Goal: Task Accomplishment & Management: Use online tool/utility

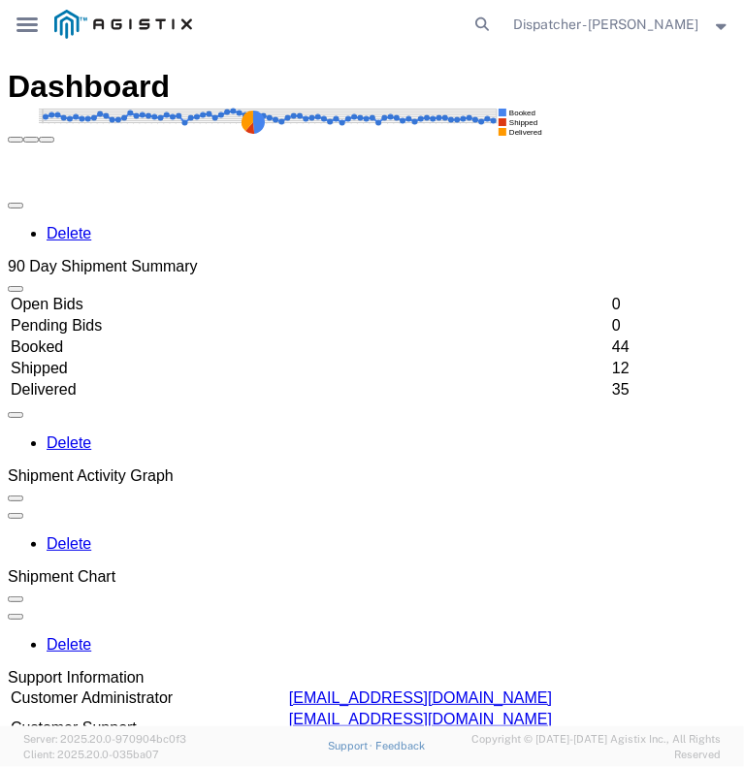
click at [24, 25] on icon at bounding box center [26, 24] width 21 height 15
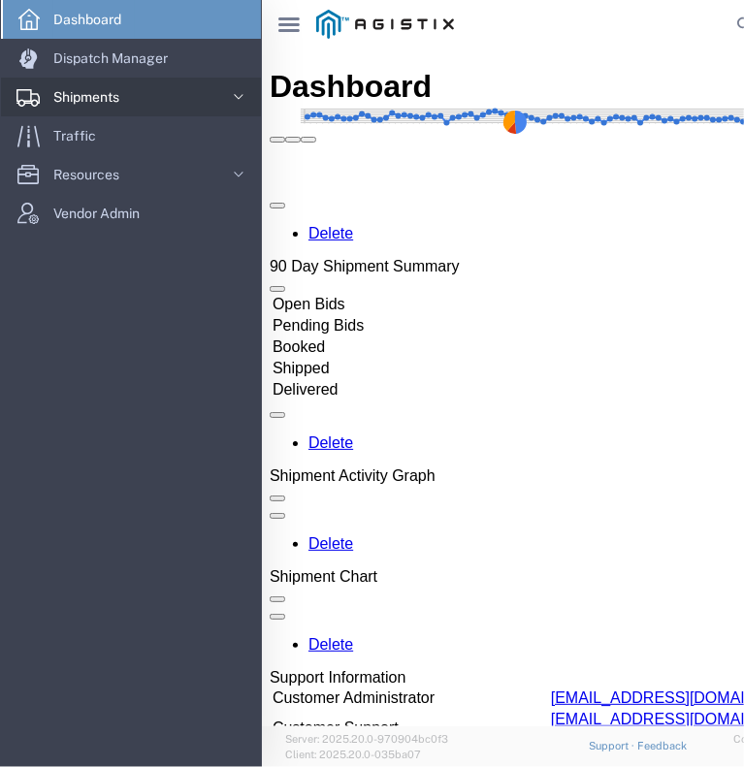
click at [72, 92] on span "Shipments" at bounding box center [93, 97] width 80 height 39
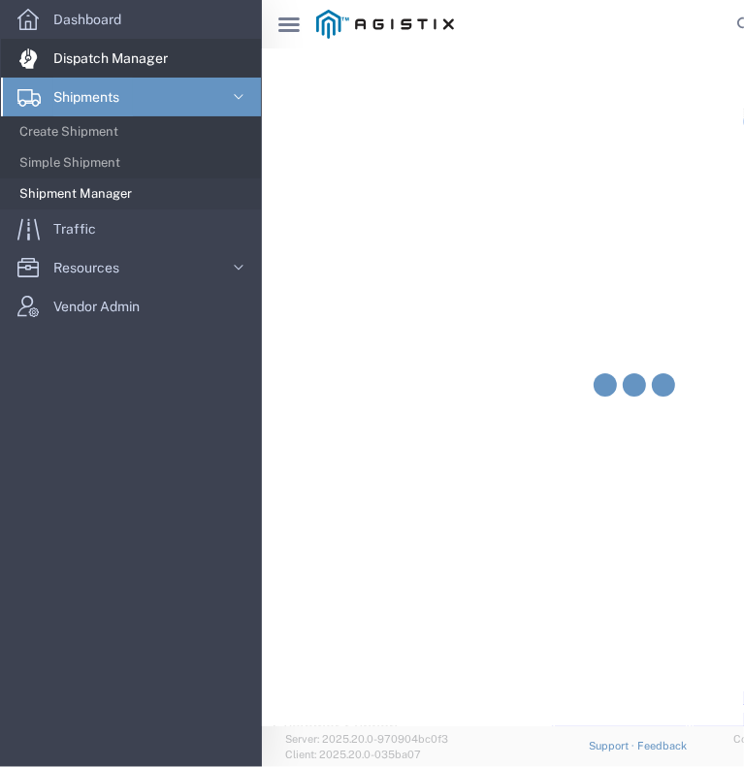
click at [96, 65] on span "Dispatch Manager" at bounding box center [117, 58] width 128 height 39
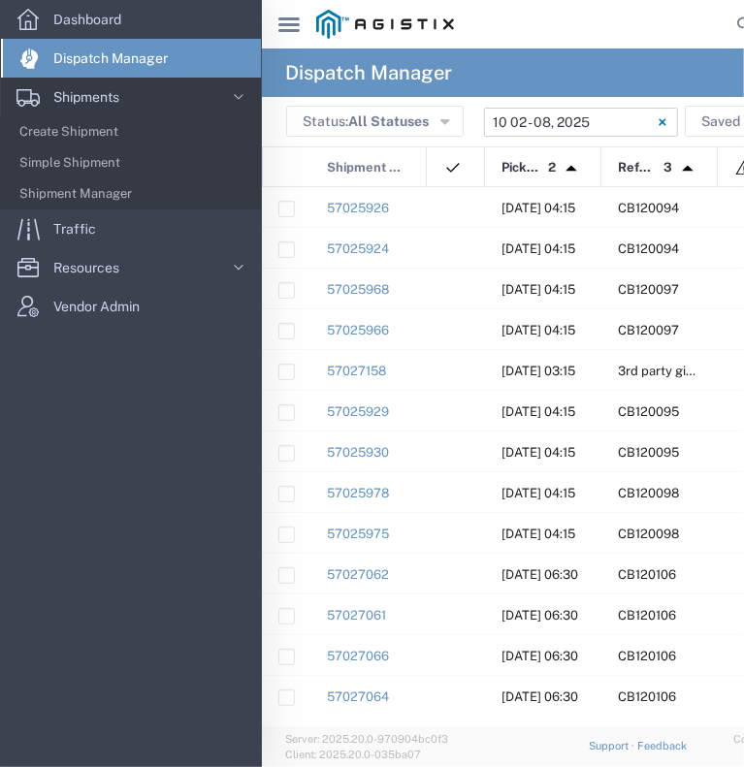
click at [598, 119] on input "[DATE] - [DATE]" at bounding box center [581, 122] width 194 height 29
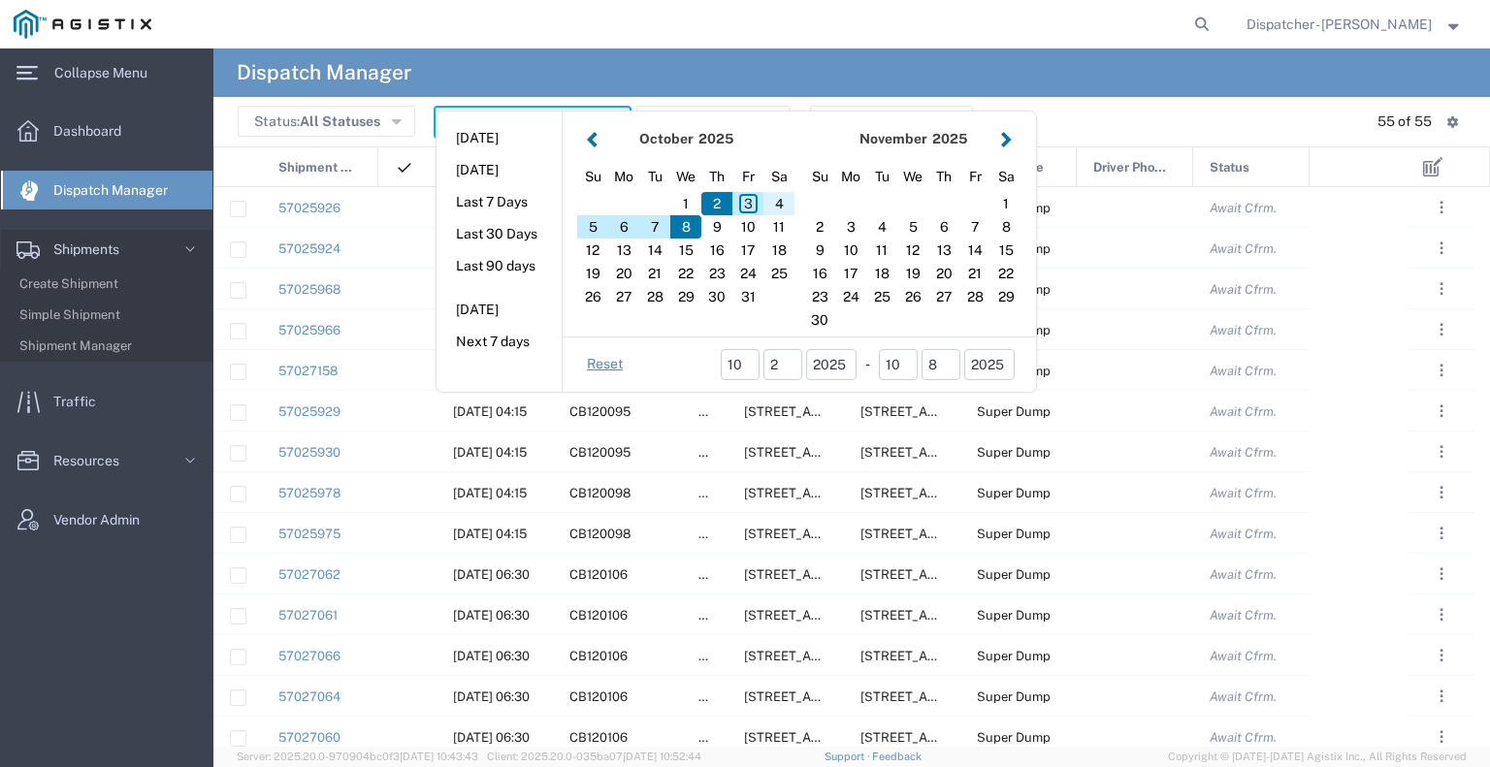
click at [743, 205] on div "4" at bounding box center [779, 203] width 31 height 23
type input "[DATE]"
type input "[DATE] - [DATE]"
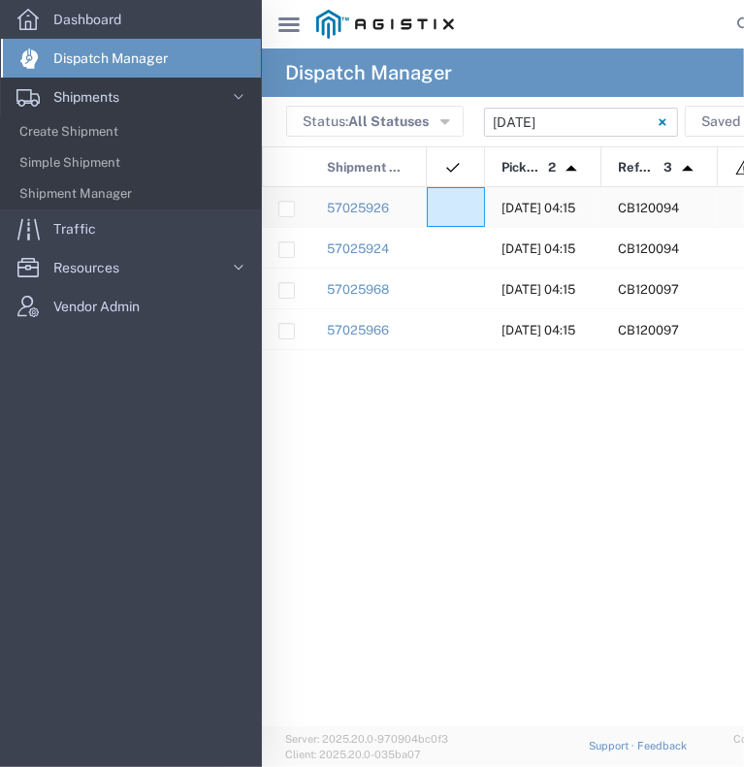
click at [452, 217] on div at bounding box center [456, 207] width 58 height 40
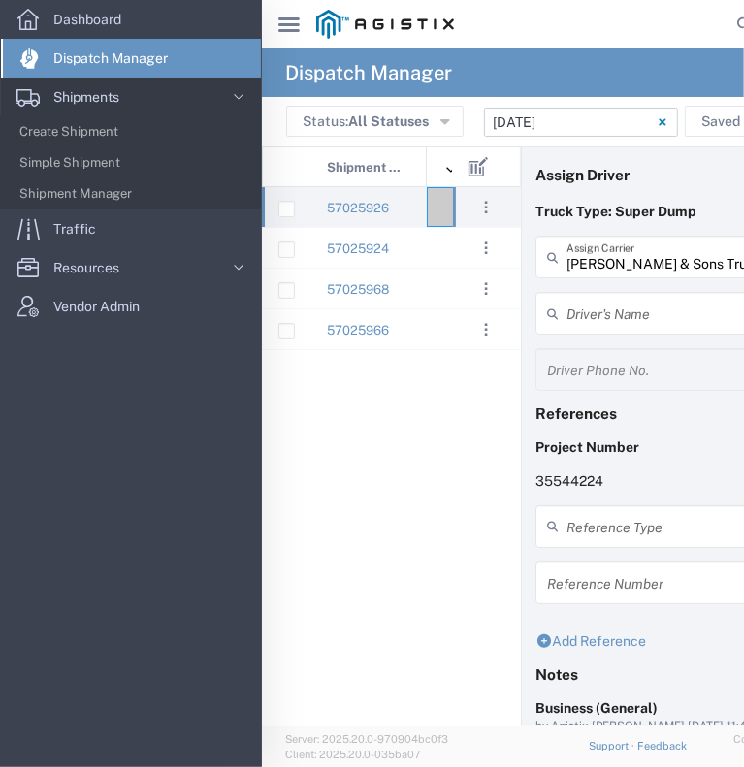
click at [283, 18] on icon at bounding box center [288, 24] width 21 height 15
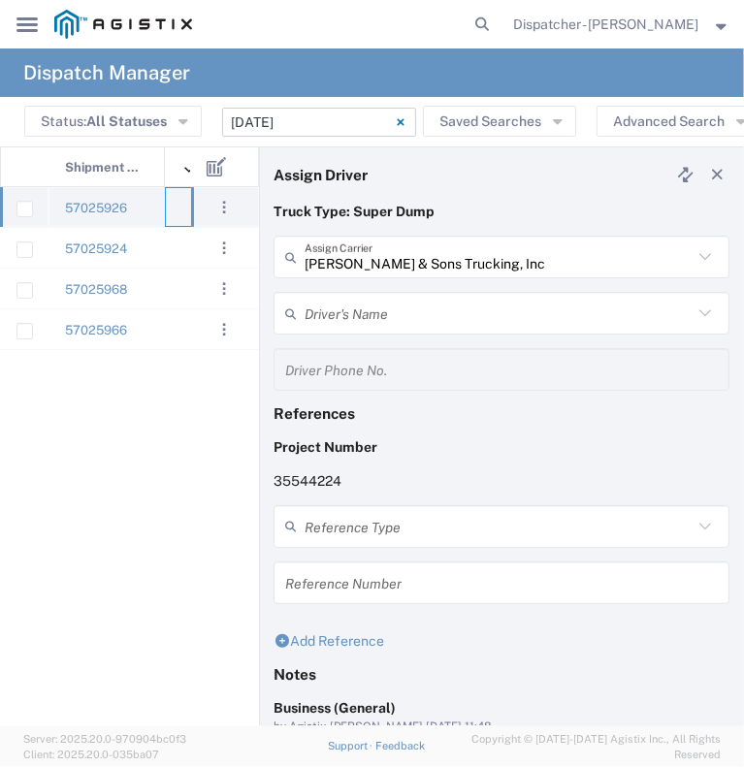
click at [177, 211] on div at bounding box center [194, 207] width 58 height 40
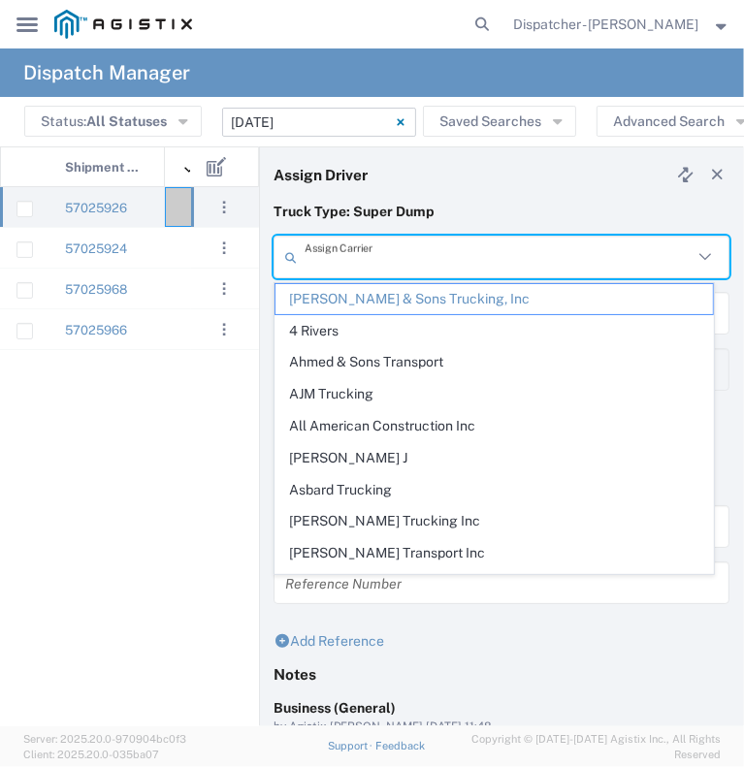
click at [363, 271] on input "text" at bounding box center [499, 258] width 388 height 34
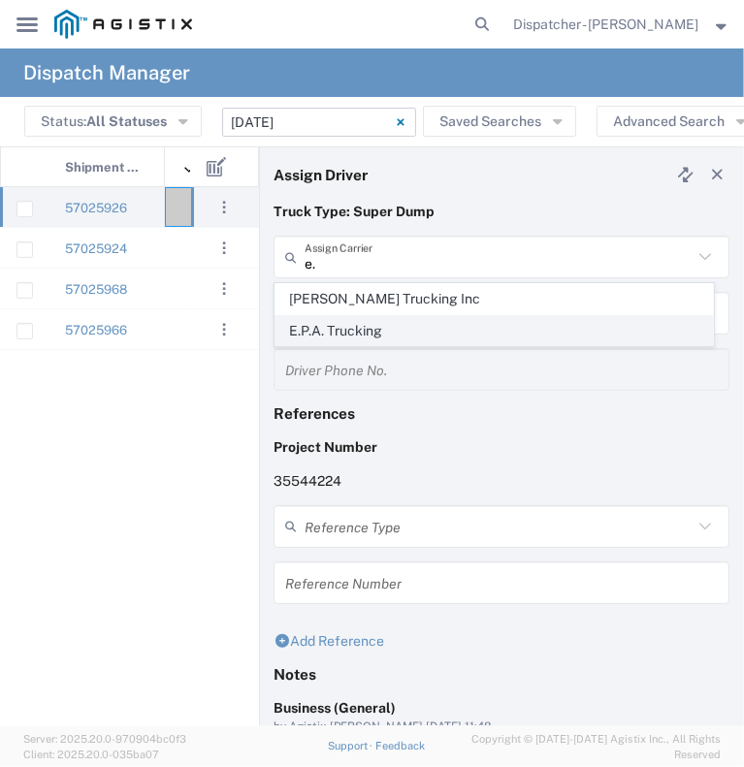
click at [372, 317] on span "E.P.A. Trucking" at bounding box center [495, 331] width 438 height 30
type input "E.P.A. Trucking"
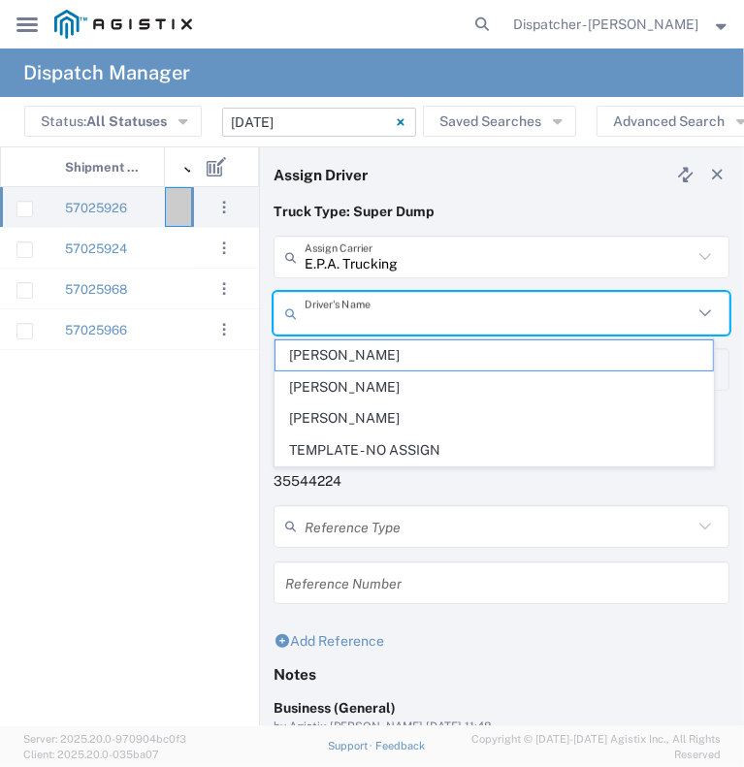
click at [373, 313] on input "text" at bounding box center [499, 314] width 388 height 34
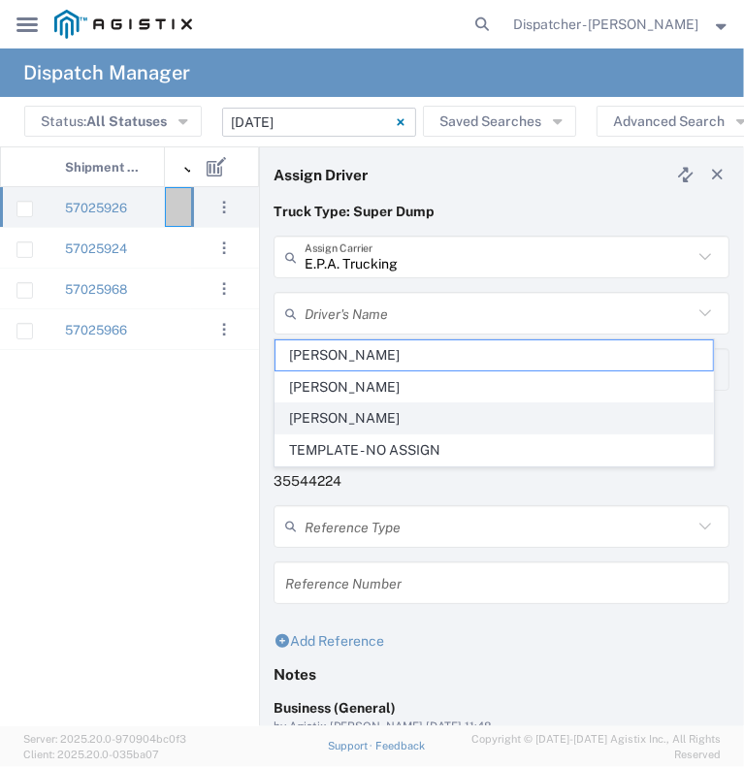
click at [357, 422] on span "[PERSON_NAME]" at bounding box center [495, 419] width 438 height 30
type input "[PERSON_NAME]"
type input "6505371145"
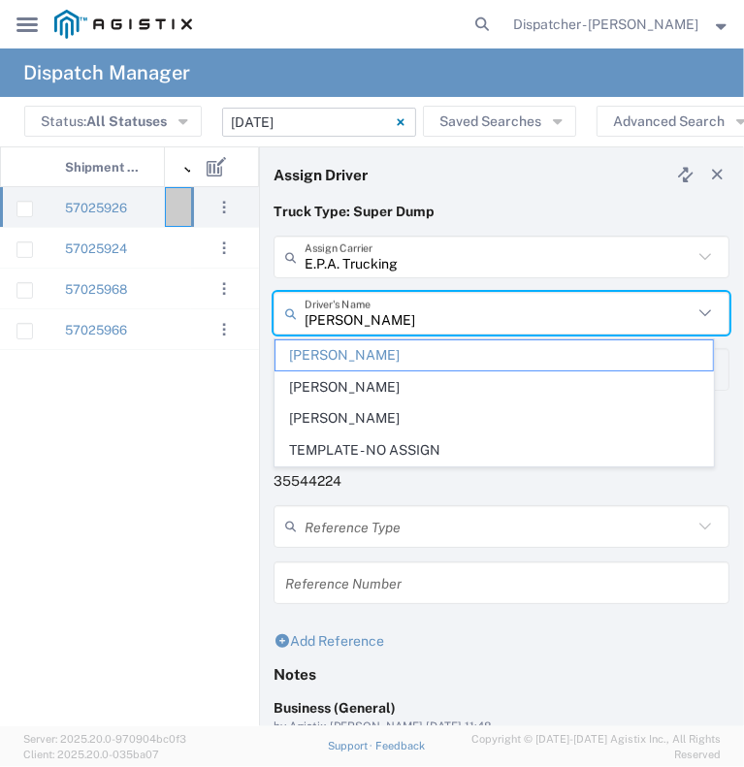
click at [373, 319] on input "[PERSON_NAME]" at bounding box center [499, 314] width 388 height 34
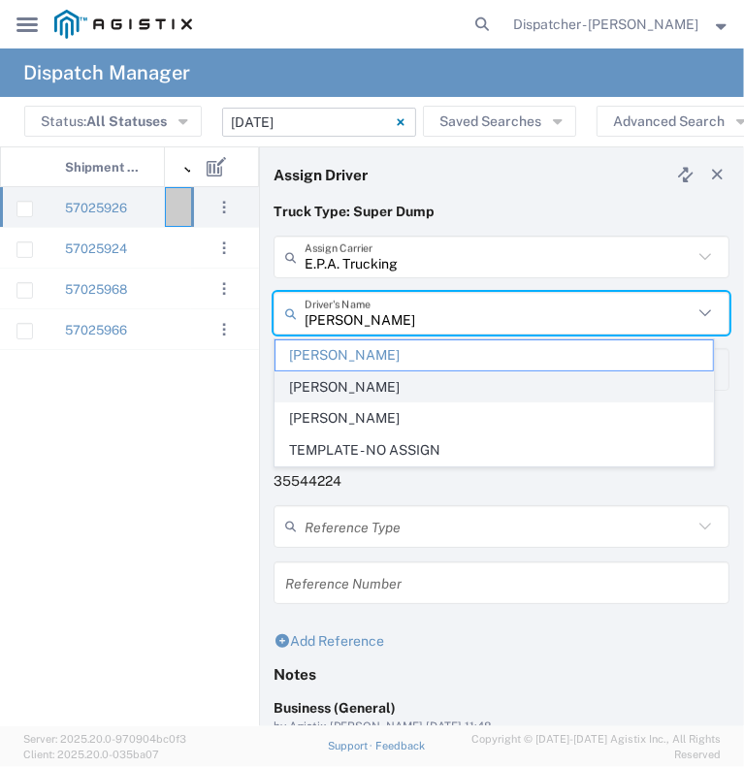
click at [365, 383] on span "[PERSON_NAME]" at bounding box center [495, 388] width 438 height 30
type input "[PERSON_NAME]"
type input "6504689024"
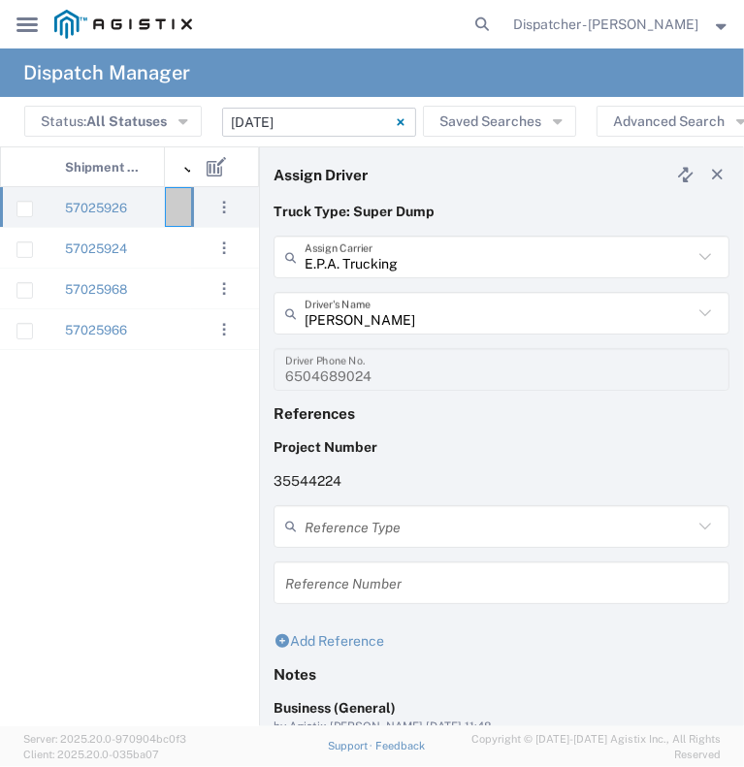
scroll to position [218, 0]
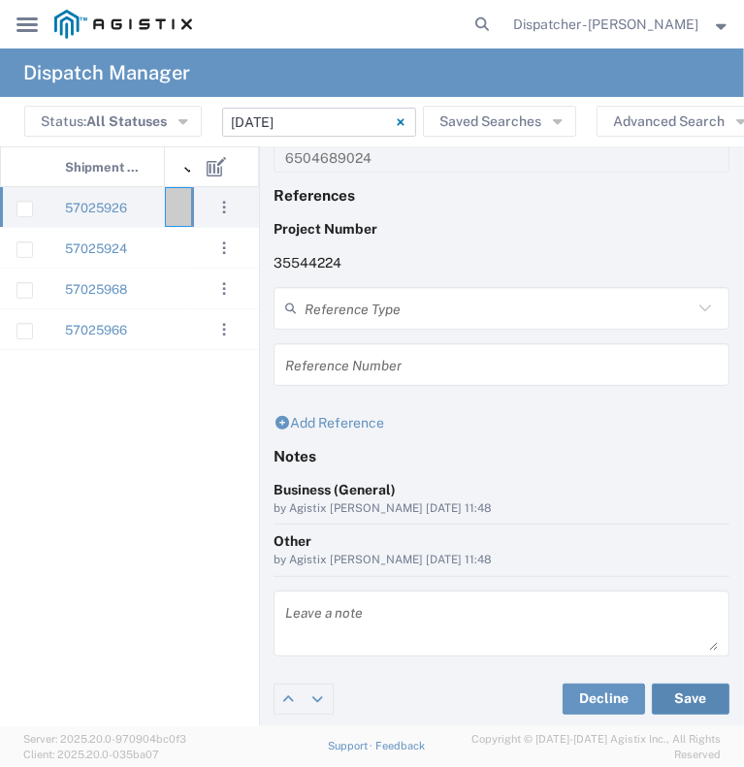
click at [667, 698] on button "Save" at bounding box center [691, 699] width 78 height 31
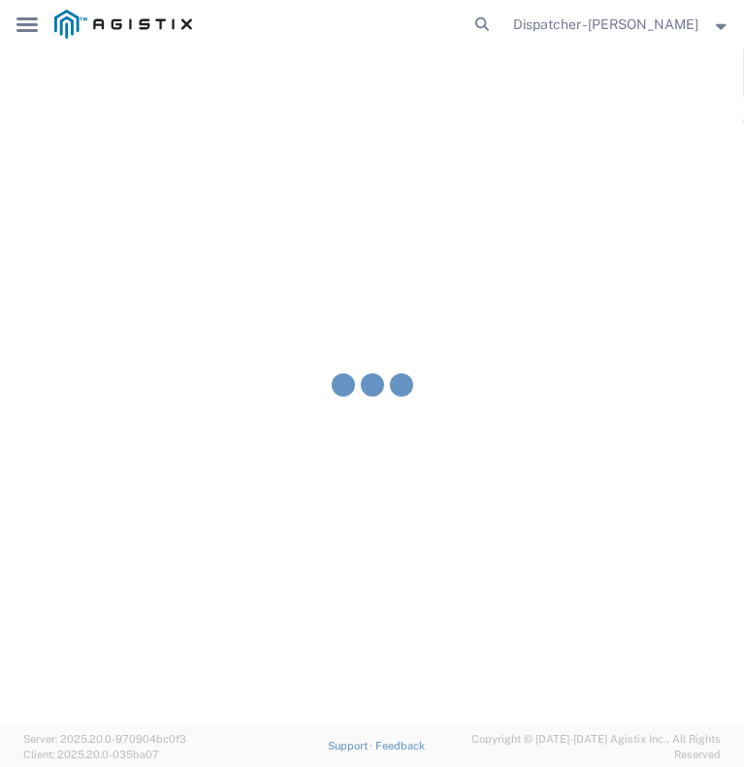
type input "[PERSON_NAME]"
type input "E.P.A. Trucking"
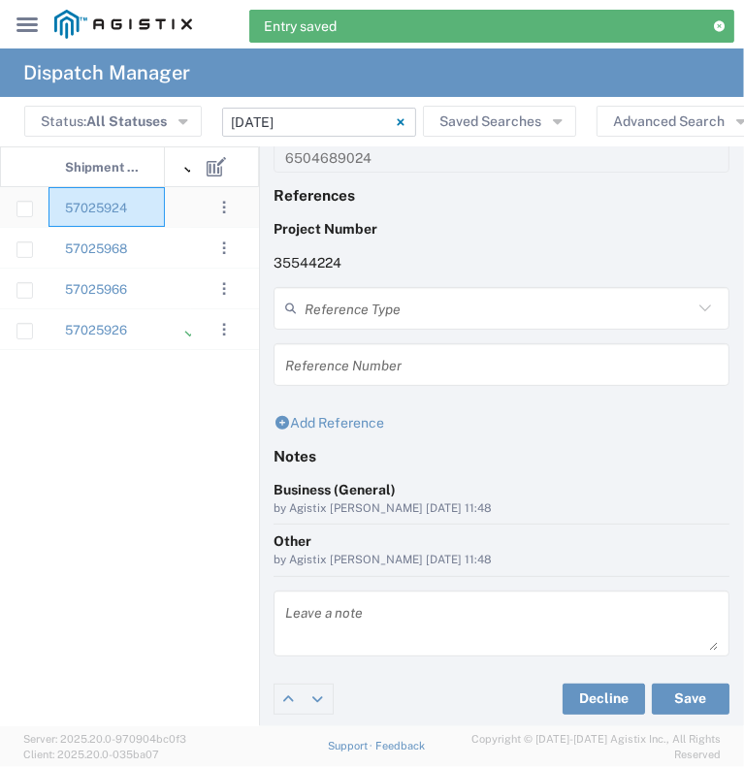
click at [158, 213] on div "57025924" at bounding box center [107, 207] width 116 height 40
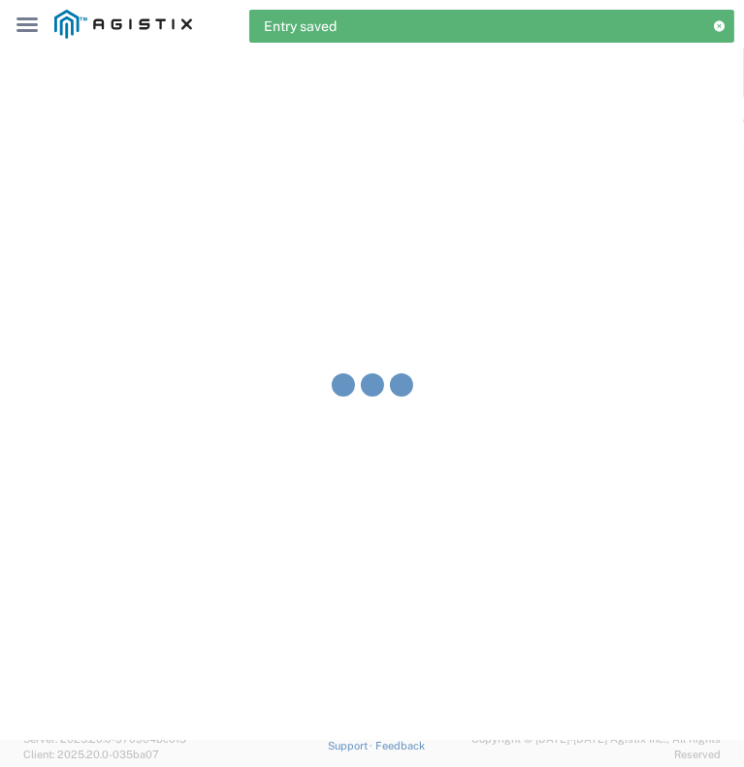
type input "[PERSON_NAME] & Sons Trucking, Inc"
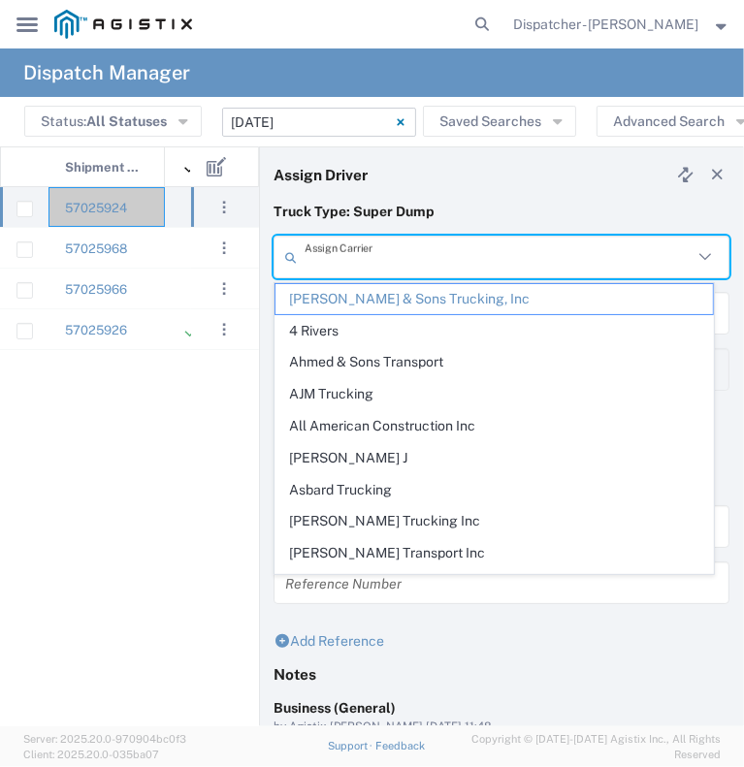
click at [410, 256] on input "text" at bounding box center [499, 258] width 388 height 34
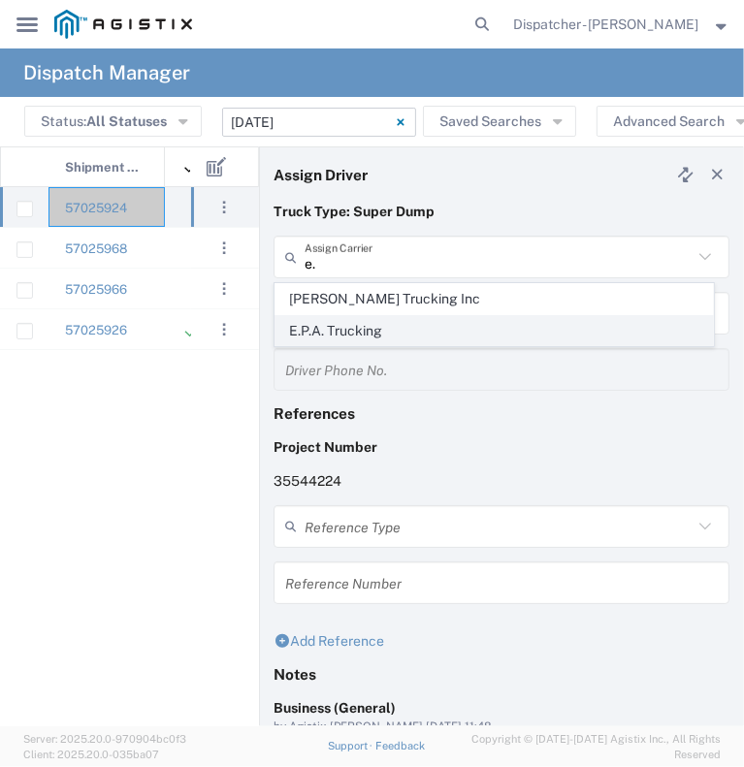
click at [384, 316] on span "E.P.A. Trucking" at bounding box center [495, 331] width 438 height 30
type input "E.P.A. Trucking"
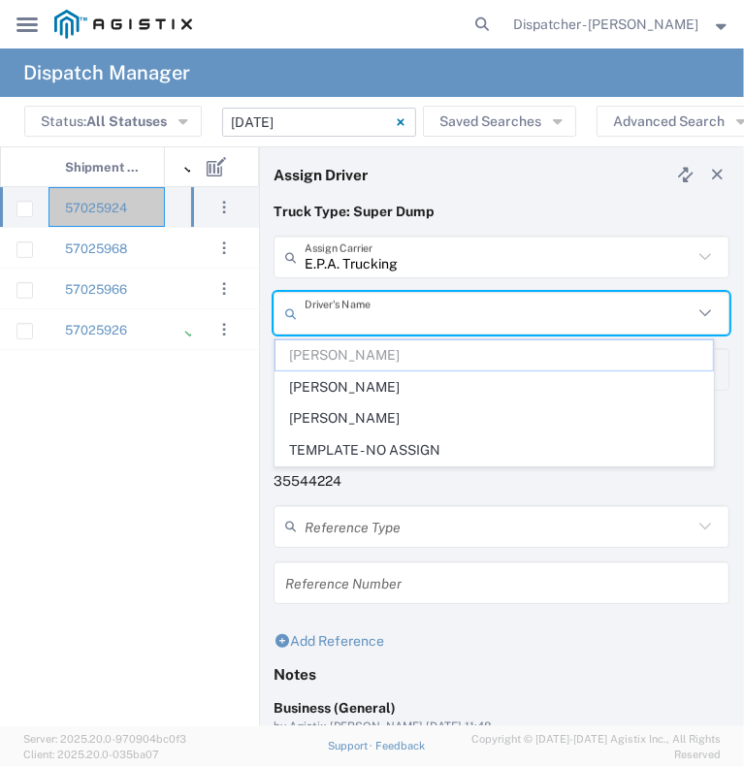
click at [384, 315] on input "text" at bounding box center [499, 314] width 388 height 34
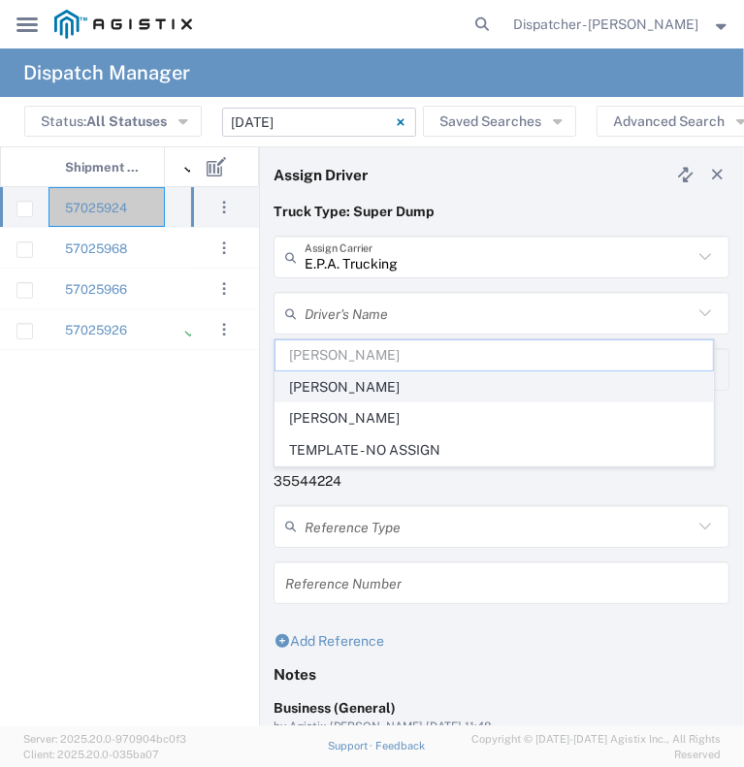
click at [369, 383] on span "[PERSON_NAME]" at bounding box center [495, 388] width 438 height 30
type input "[PERSON_NAME]"
type input "[PHONE_NUMBER]"
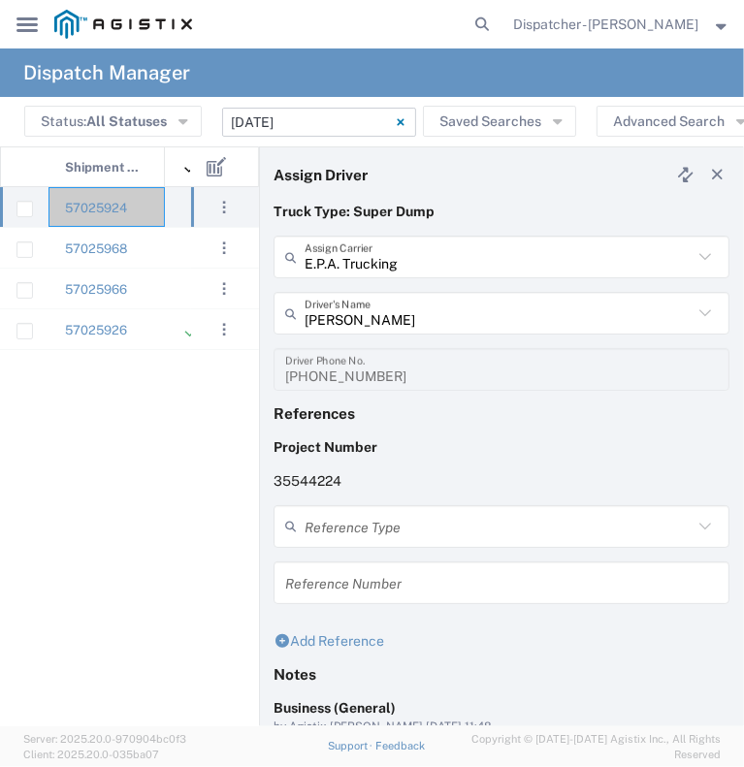
scroll to position [218, 0]
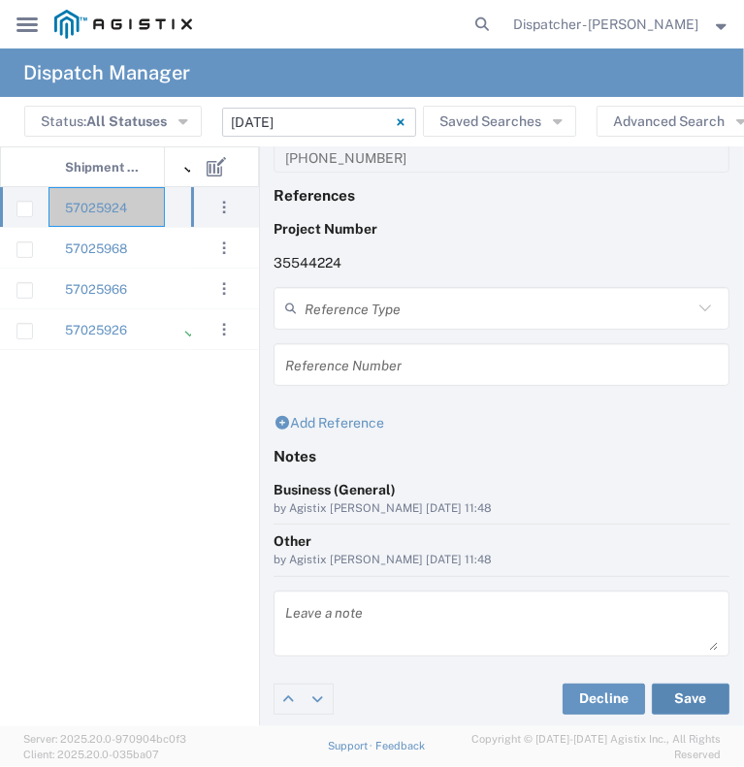
click at [667, 705] on button "Save" at bounding box center [691, 699] width 78 height 31
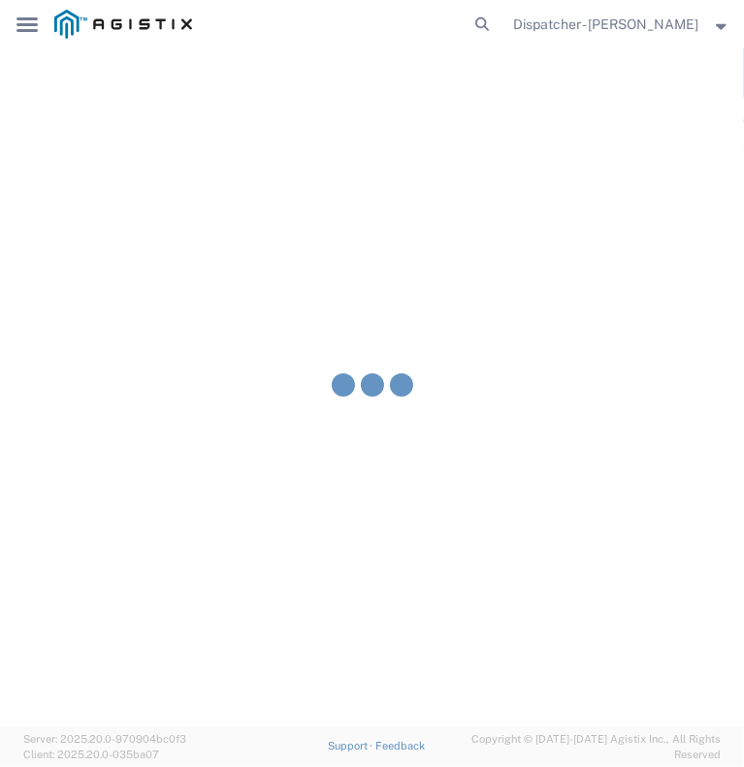
type input "[PERSON_NAME]"
type input "E.P.A. Trucking"
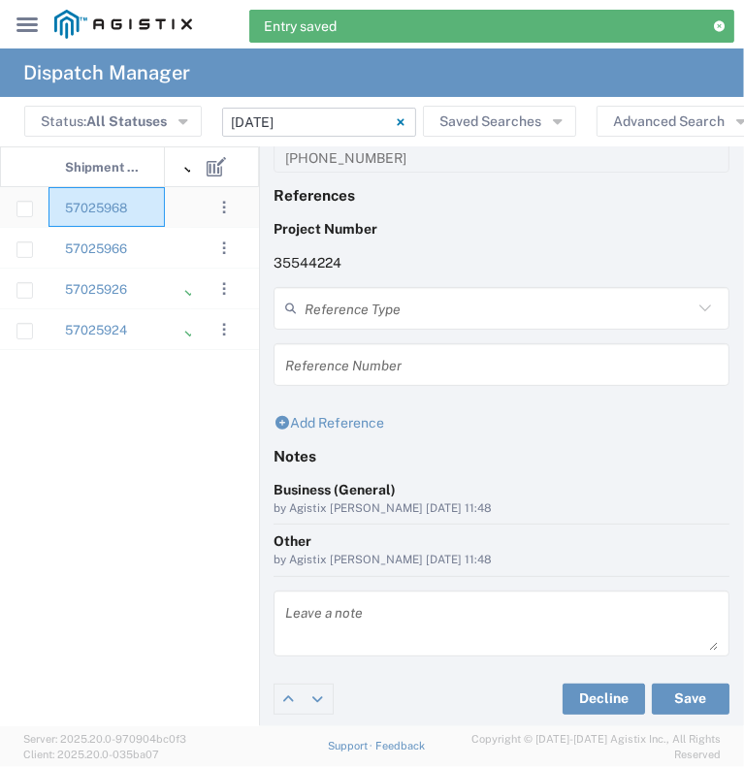
click at [138, 209] on div "57025968" at bounding box center [107, 207] width 116 height 40
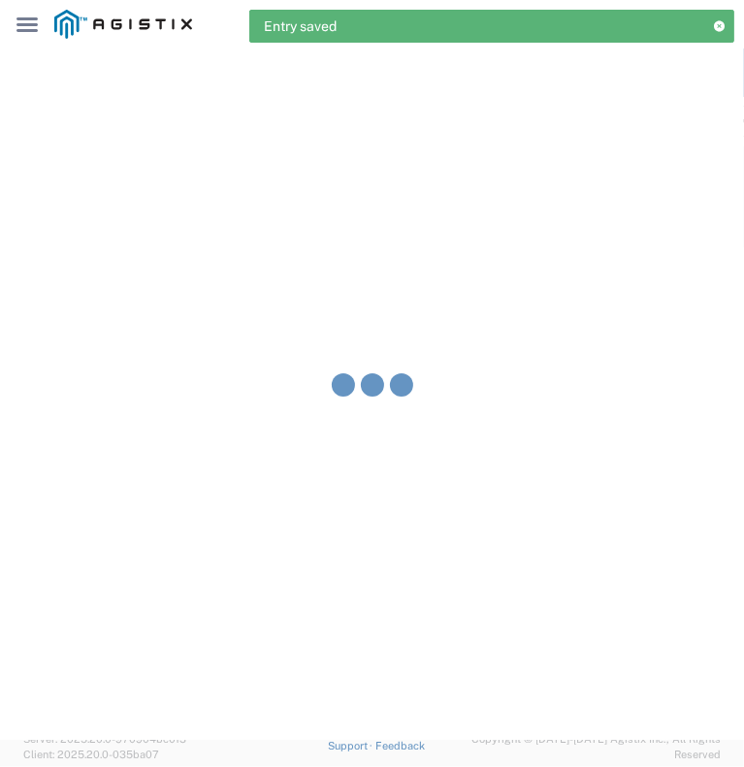
type input "[PERSON_NAME] & Sons Trucking, Inc"
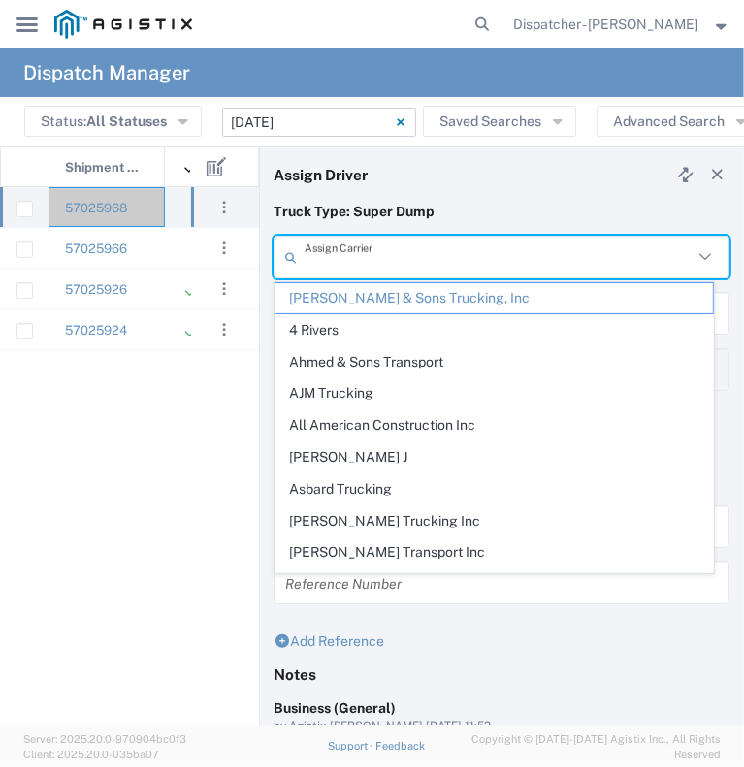
click at [386, 254] on input "text" at bounding box center [499, 258] width 388 height 34
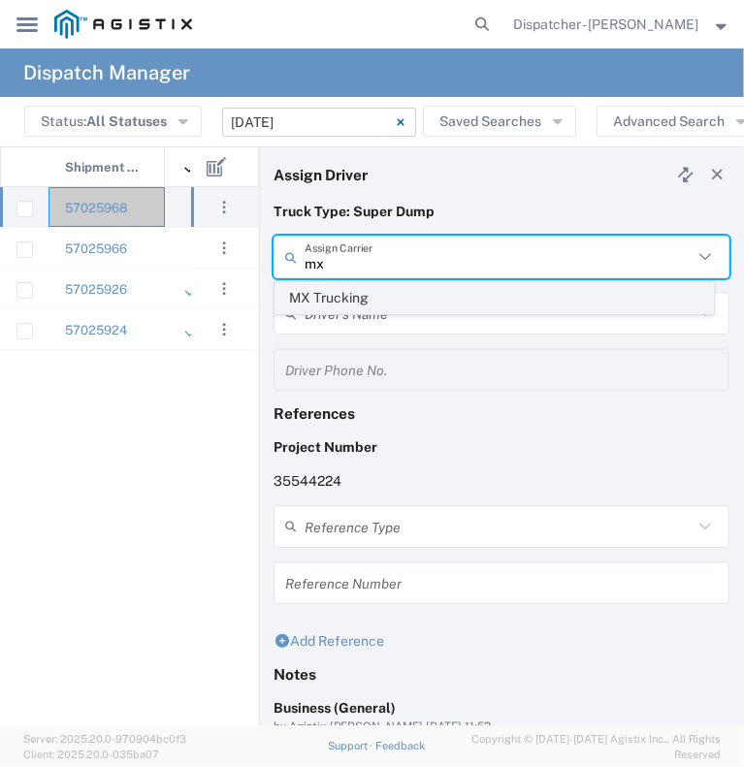
click at [376, 286] on span "MX Trucking" at bounding box center [495, 298] width 438 height 30
type input "MX Trucking"
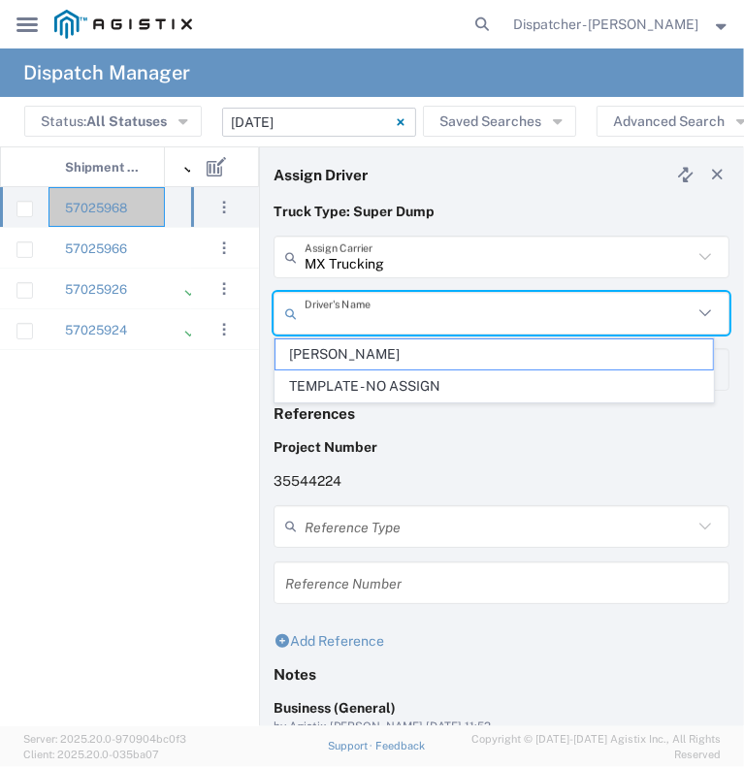
click at [358, 313] on input "text" at bounding box center [499, 314] width 388 height 34
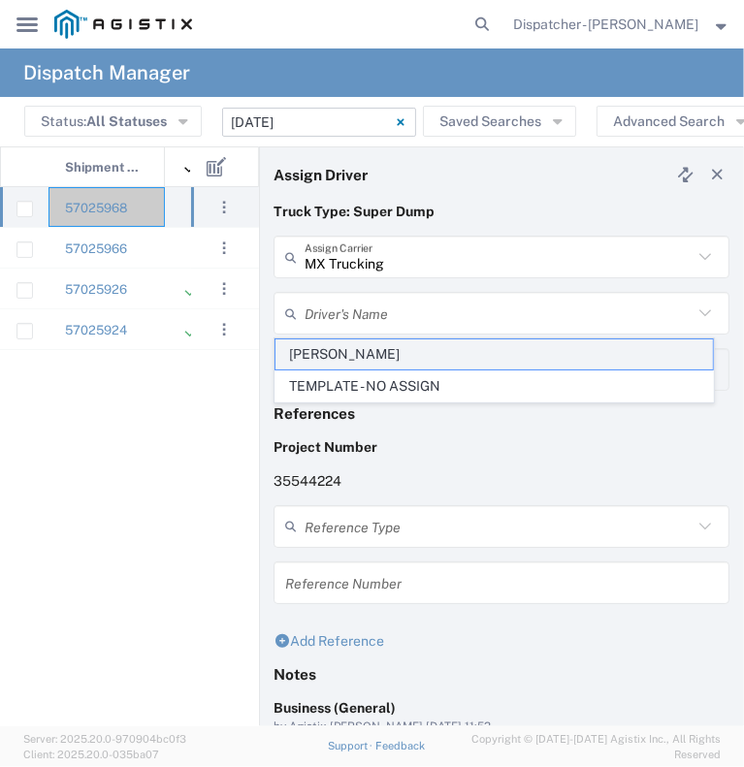
click at [348, 365] on span "[PERSON_NAME]" at bounding box center [495, 355] width 438 height 30
type input "[PERSON_NAME]"
type input "[PHONE_NUMBER]"
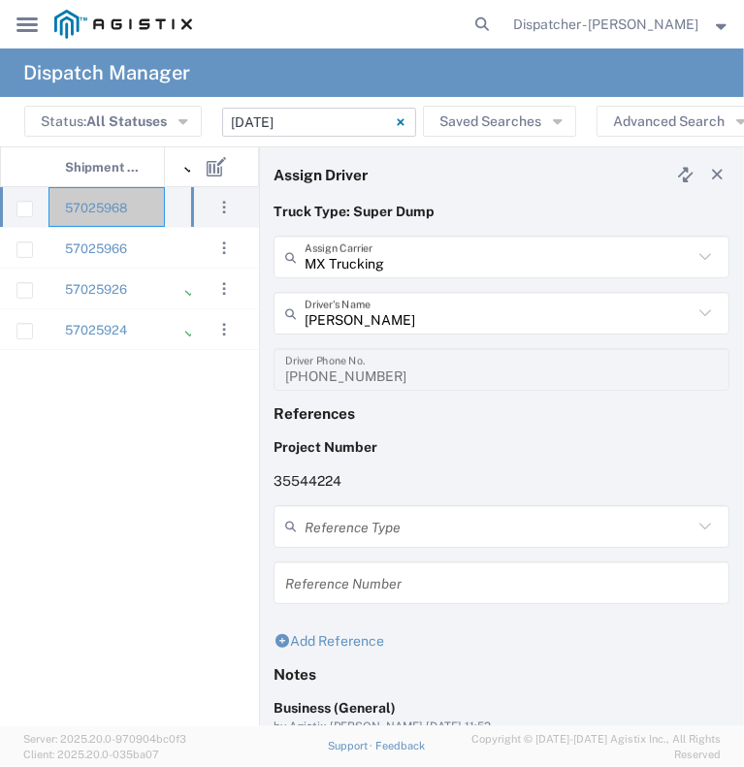
scroll to position [218, 0]
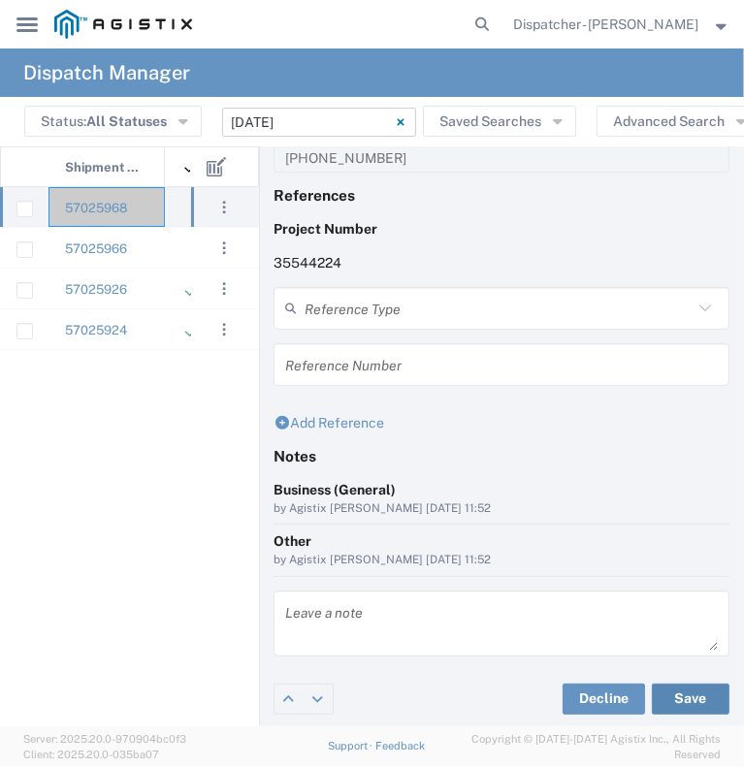
click at [695, 684] on button "Save" at bounding box center [691, 699] width 78 height 31
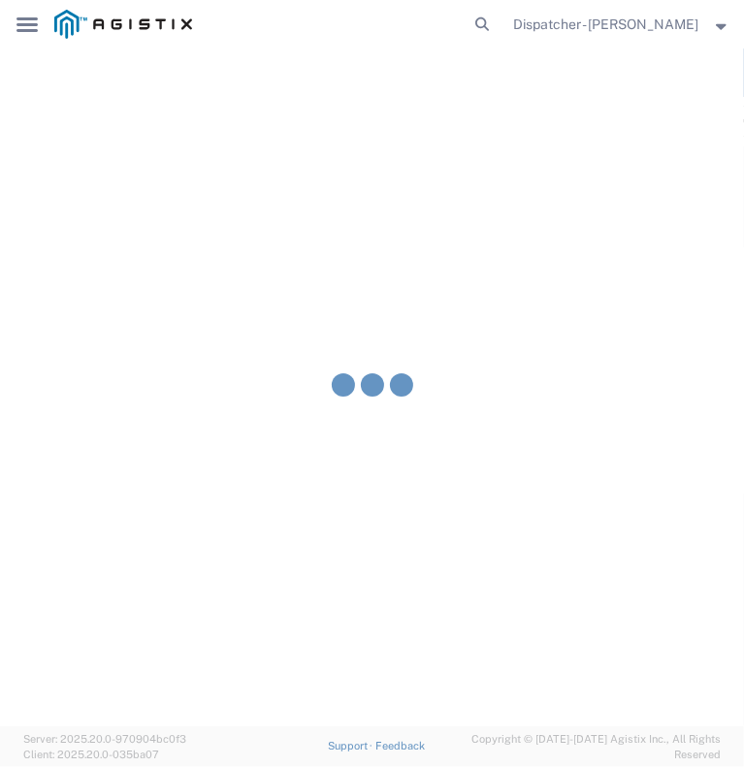
type input "[PERSON_NAME]"
type input "MX Trucking"
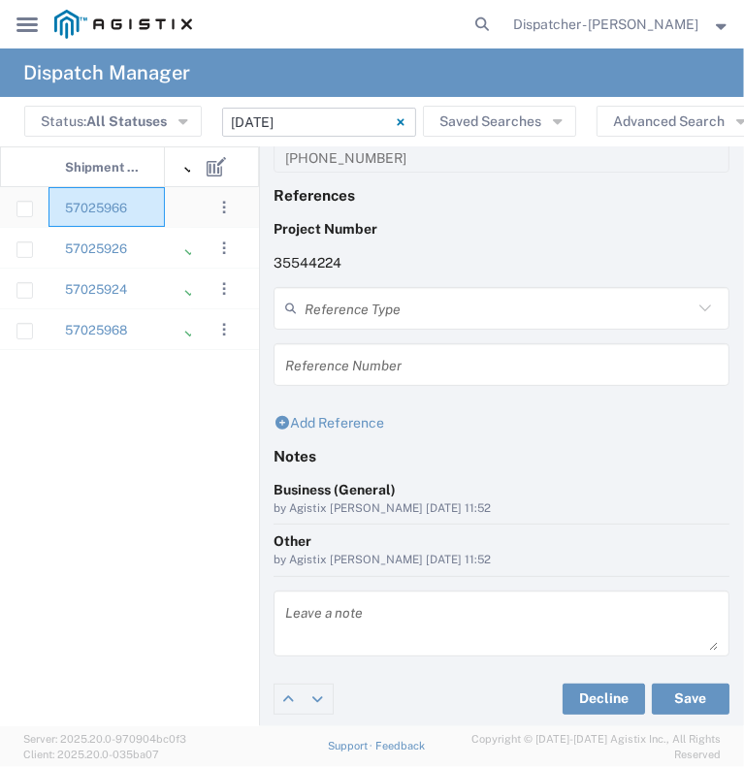
click at [160, 197] on div "57025966" at bounding box center [107, 207] width 116 height 40
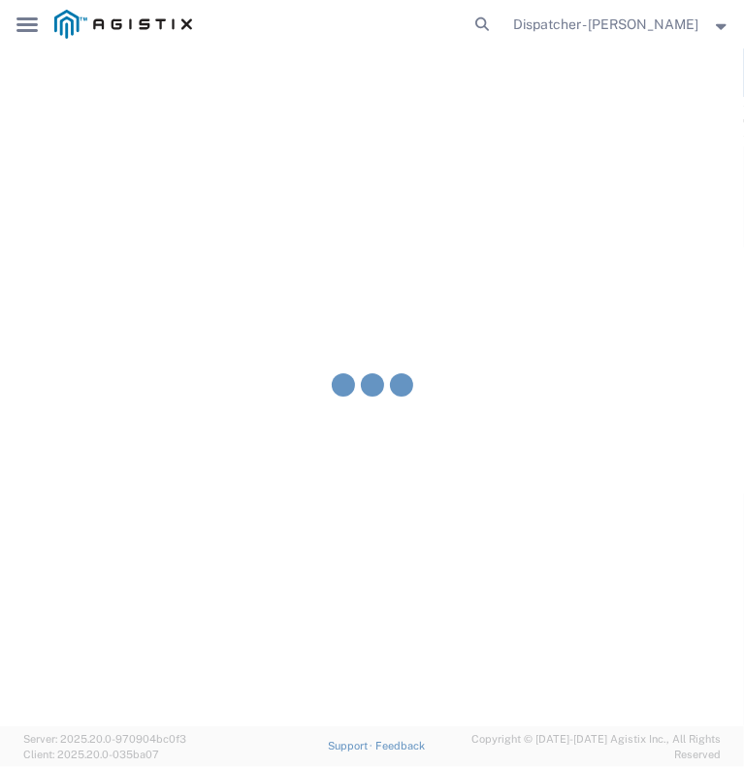
type input "[PERSON_NAME] & Sons Trucking, Inc"
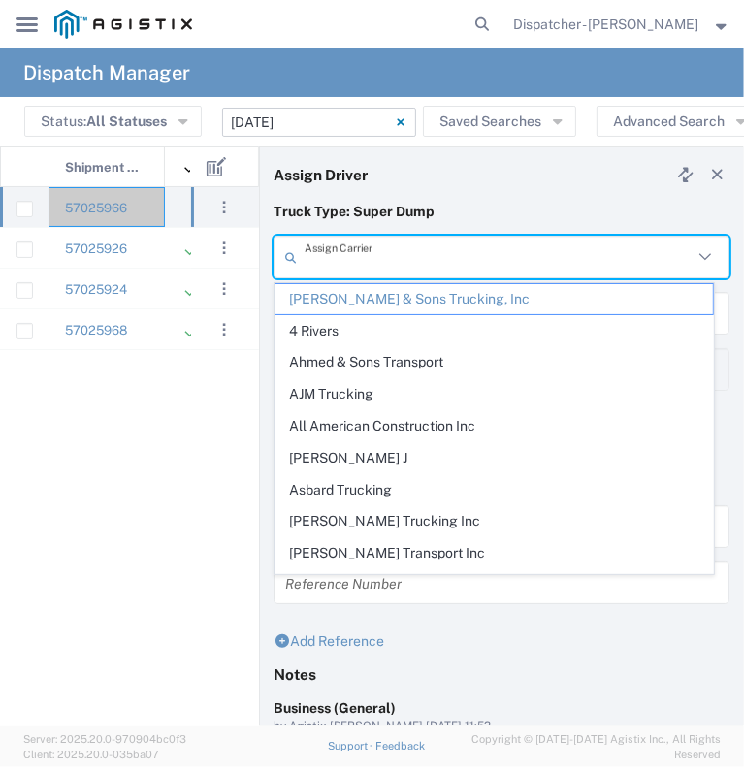
click at [455, 263] on input "text" at bounding box center [499, 258] width 388 height 34
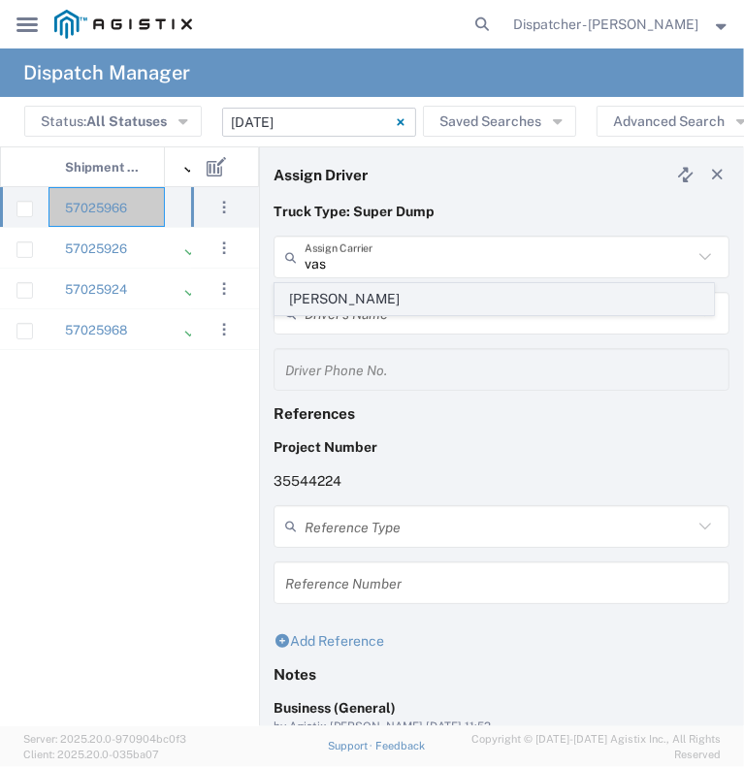
click at [427, 290] on span "[PERSON_NAME]" at bounding box center [495, 299] width 438 height 30
type input "[PERSON_NAME]"
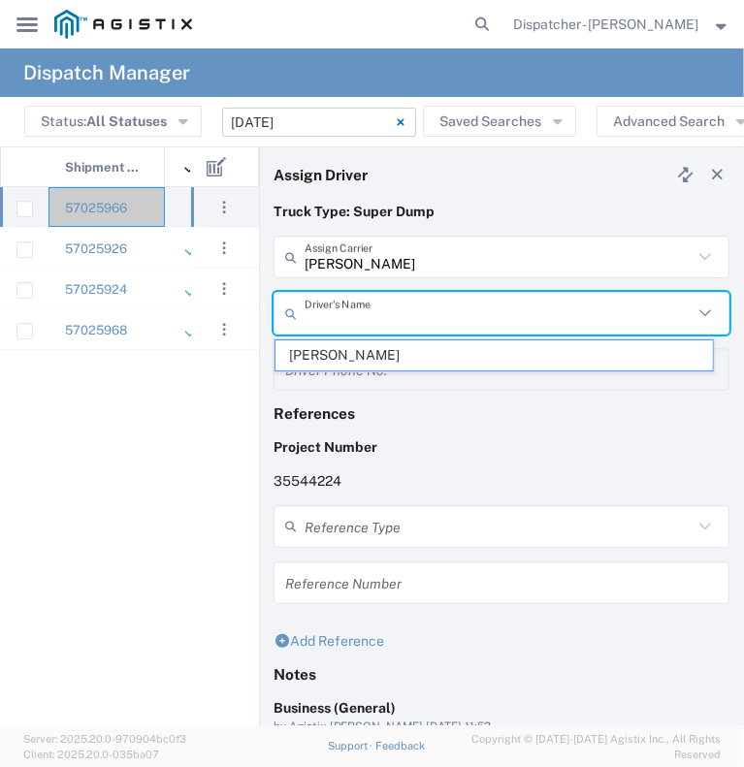
click at [417, 302] on input "text" at bounding box center [499, 314] width 388 height 34
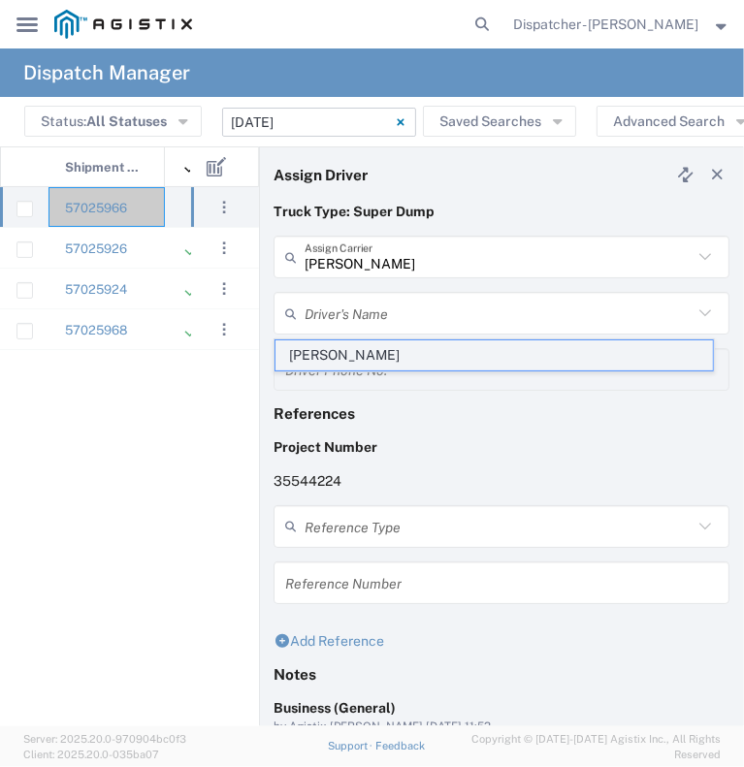
click at [396, 359] on span "[PERSON_NAME]" at bounding box center [495, 356] width 438 height 30
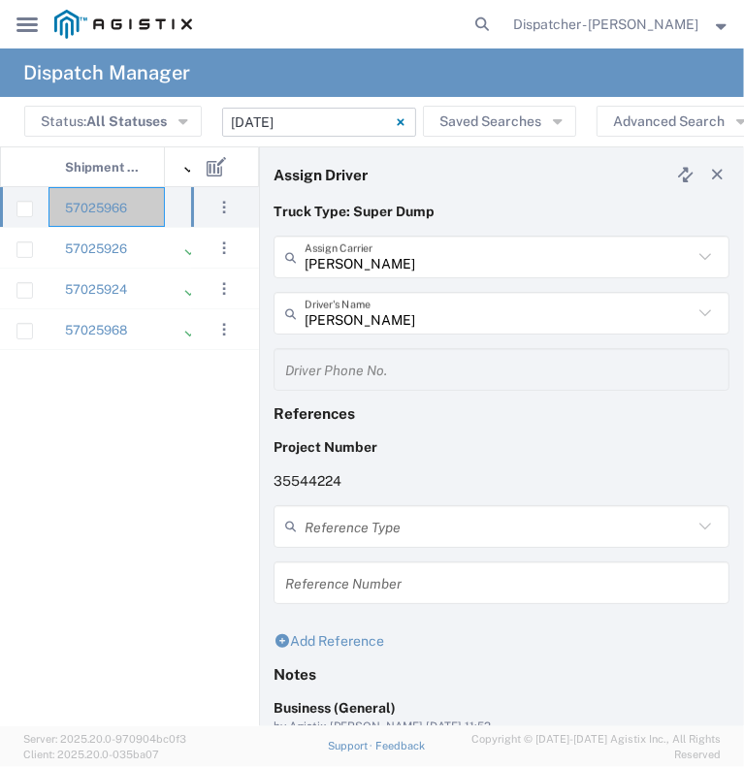
scroll to position [218, 0]
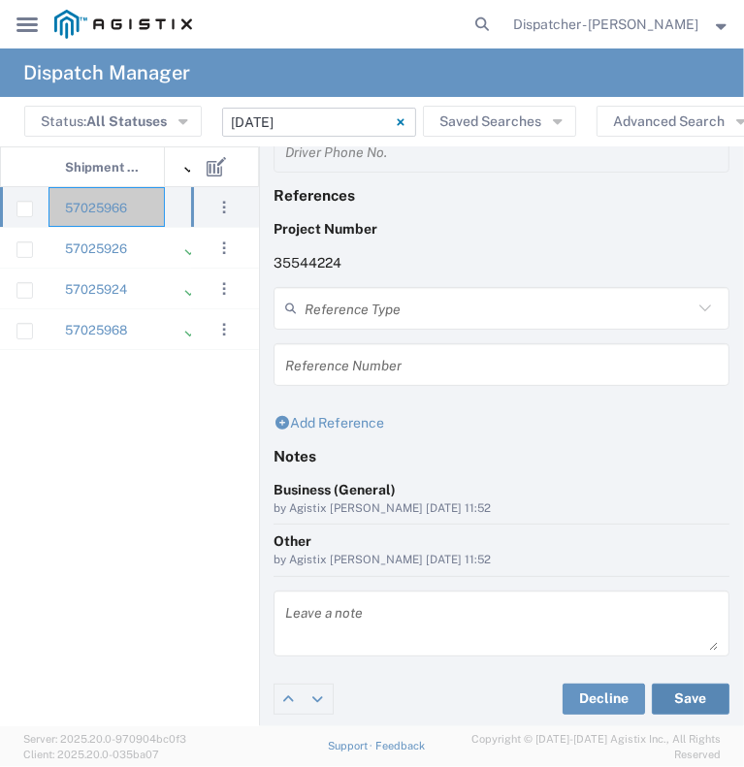
click at [661, 703] on button "Save" at bounding box center [691, 699] width 78 height 31
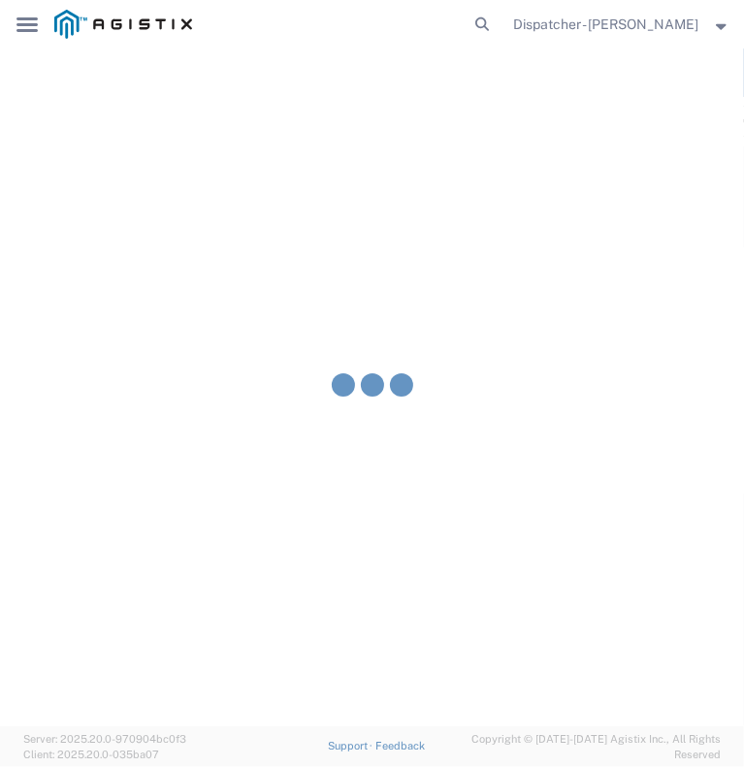
type input "[PERSON_NAME]"
